Goal: Browse casually

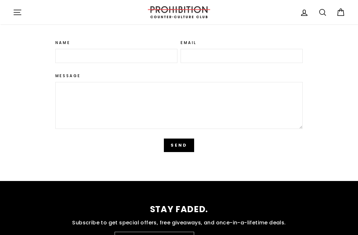
scroll to position [1748, 0]
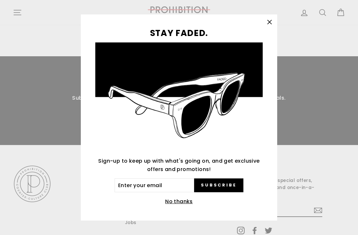
click at [270, 27] on icon "button" at bounding box center [269, 22] width 9 height 9
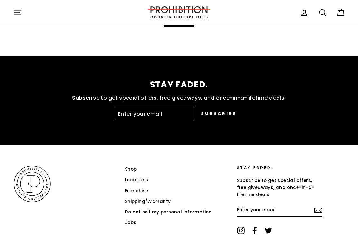
click at [140, 186] on link "Franchise" at bounding box center [137, 191] width 24 height 10
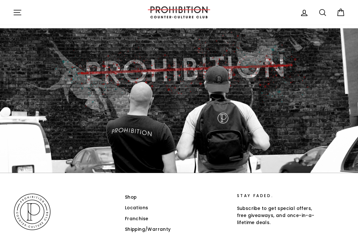
scroll to position [998, 0]
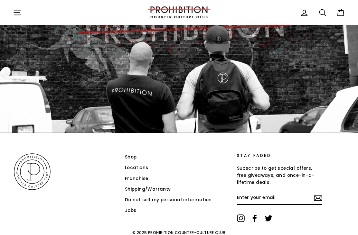
click at [134, 155] on link "Shop" at bounding box center [131, 158] width 12 height 10
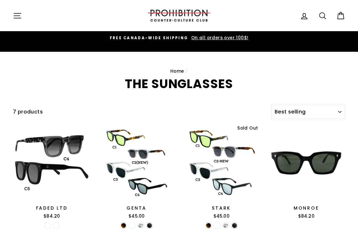
select select "best-selling"
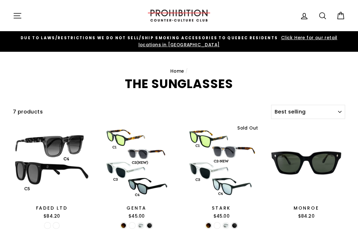
click at [176, 69] on link "Home" at bounding box center [177, 71] width 14 height 6
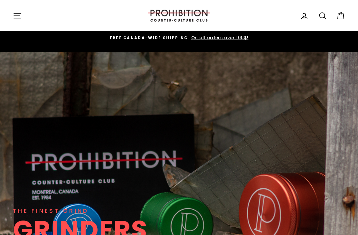
click at [14, 16] on icon "button" at bounding box center [17, 15] width 9 height 9
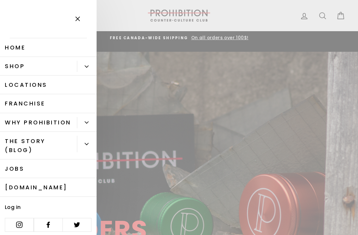
click at [54, 63] on link "Shop" at bounding box center [38, 66] width 77 height 19
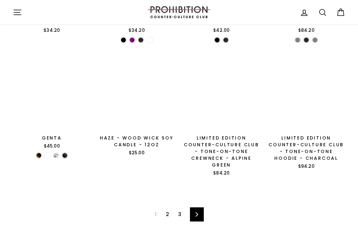
scroll to position [810, 0]
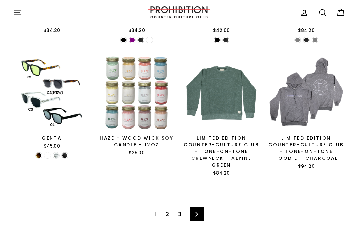
click at [196, 220] on link "Next" at bounding box center [197, 215] width 14 height 14
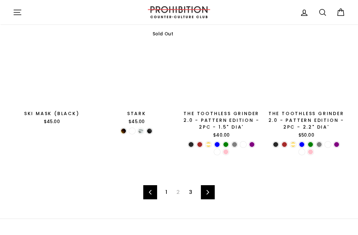
scroll to position [836, 0]
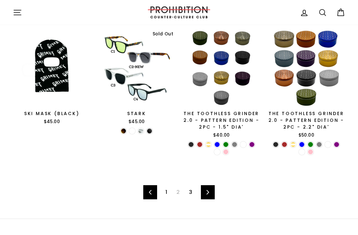
click at [212, 190] on link "Next" at bounding box center [208, 192] width 14 height 14
